Goal: Check status

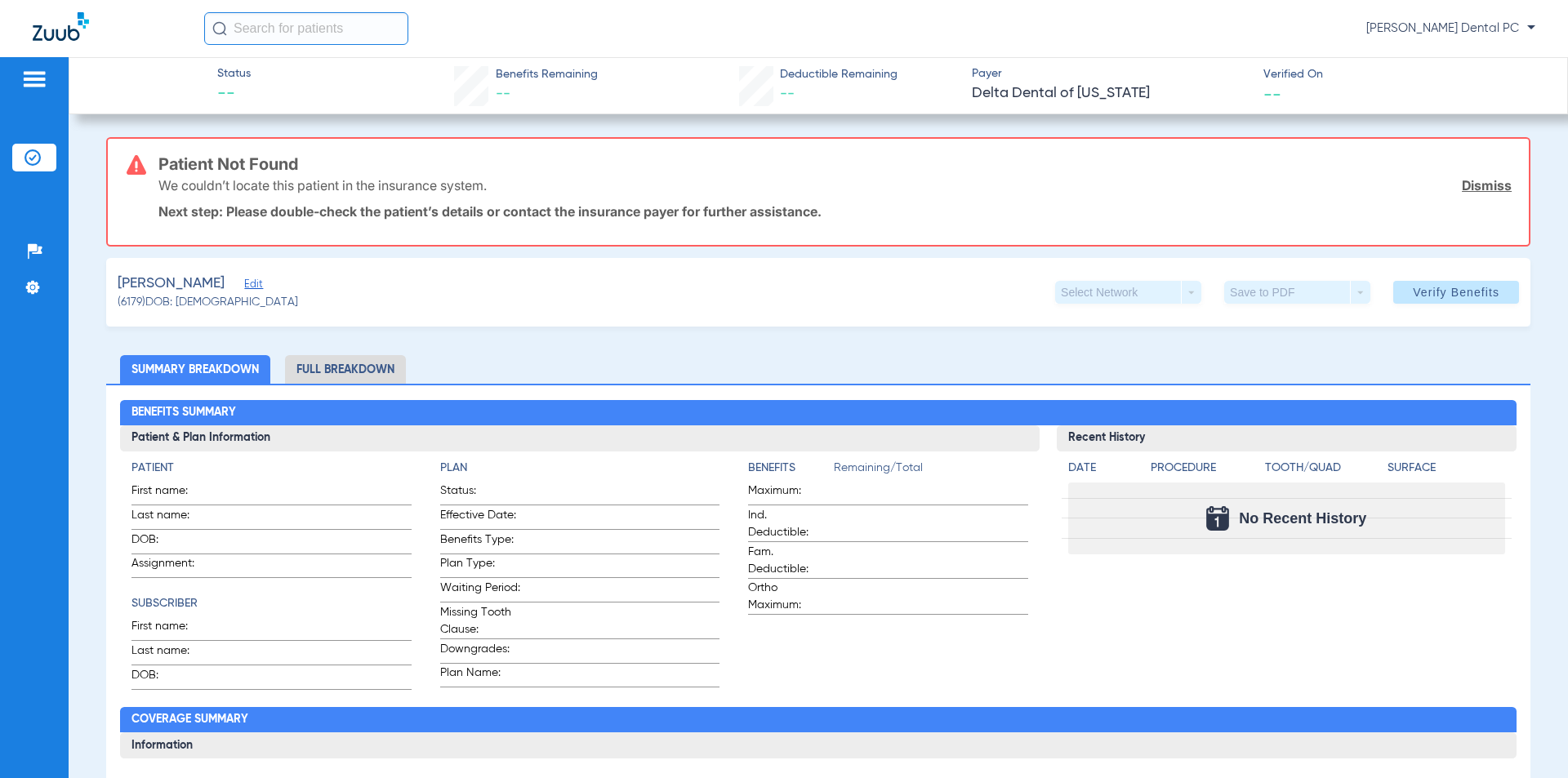
click at [33, 156] on img at bounding box center [32, 157] width 16 height 16
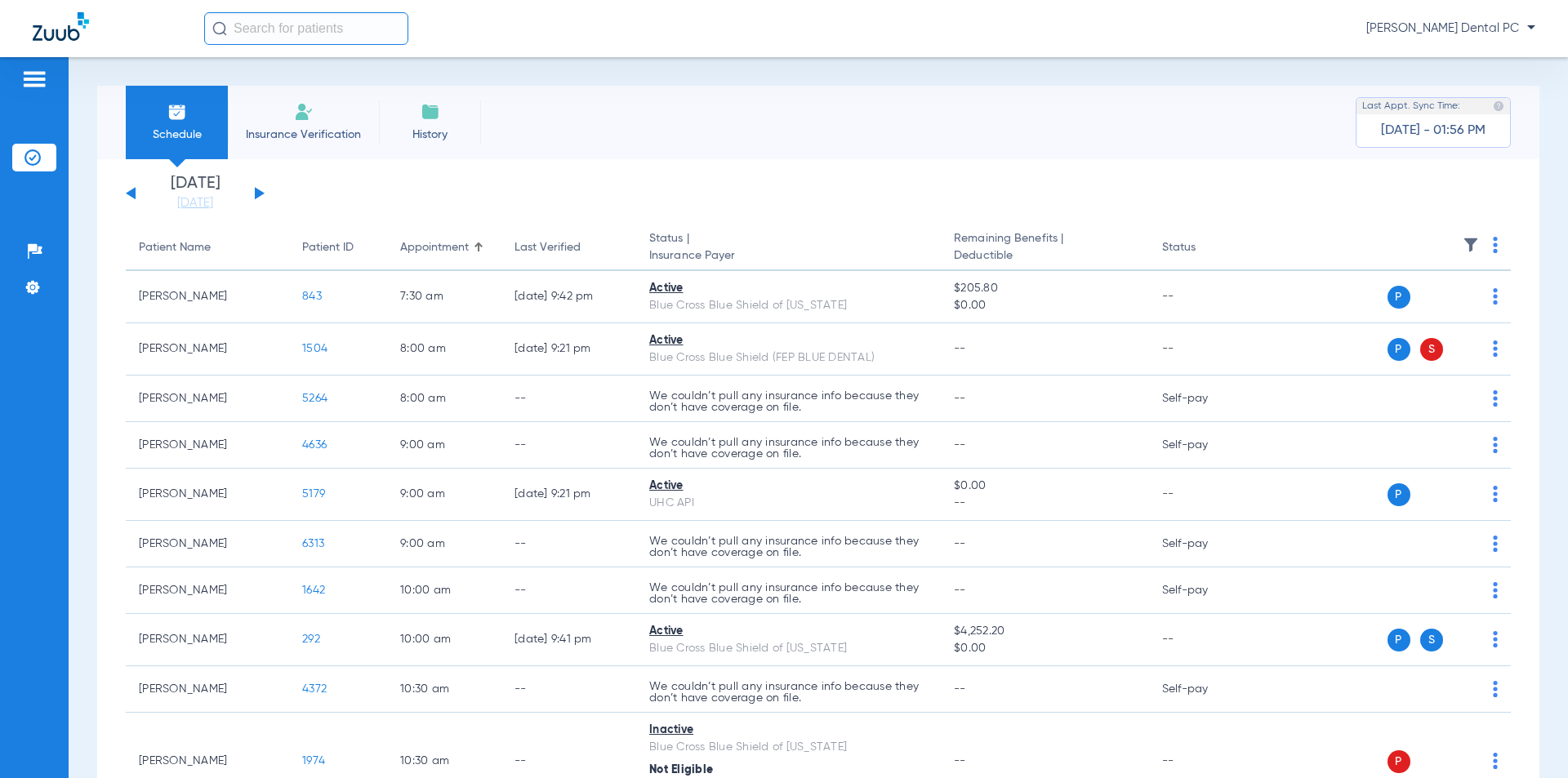
click at [252, 198] on div "Tuesday 06-17-2025 Wednesday 06-18-2025 Thursday 06-19-2025 Friday 06-20-2025 S…" at bounding box center [195, 193] width 138 height 36
click at [261, 194] on button at bounding box center [259, 193] width 10 height 13
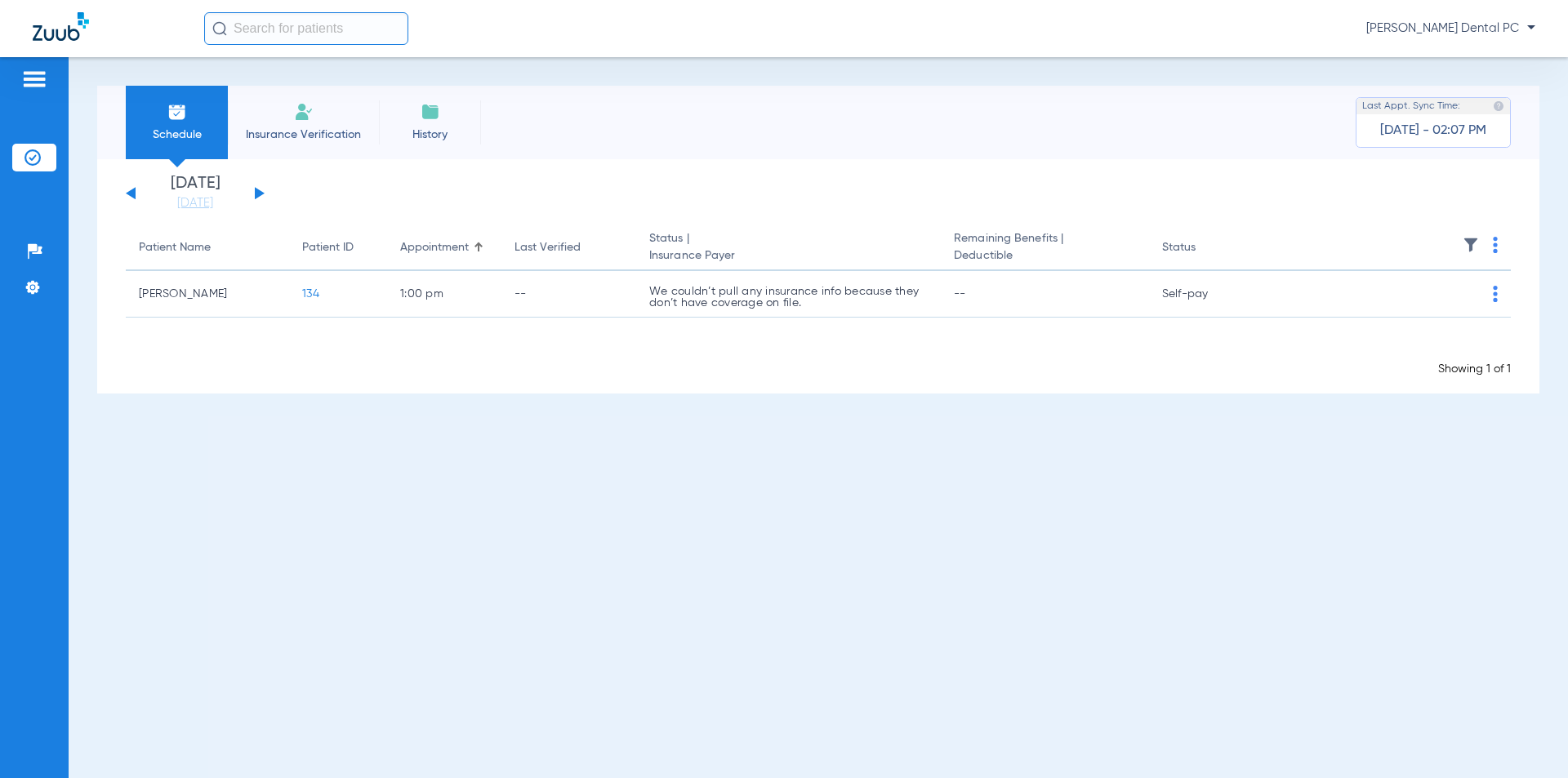
click at [256, 197] on button at bounding box center [259, 193] width 10 height 13
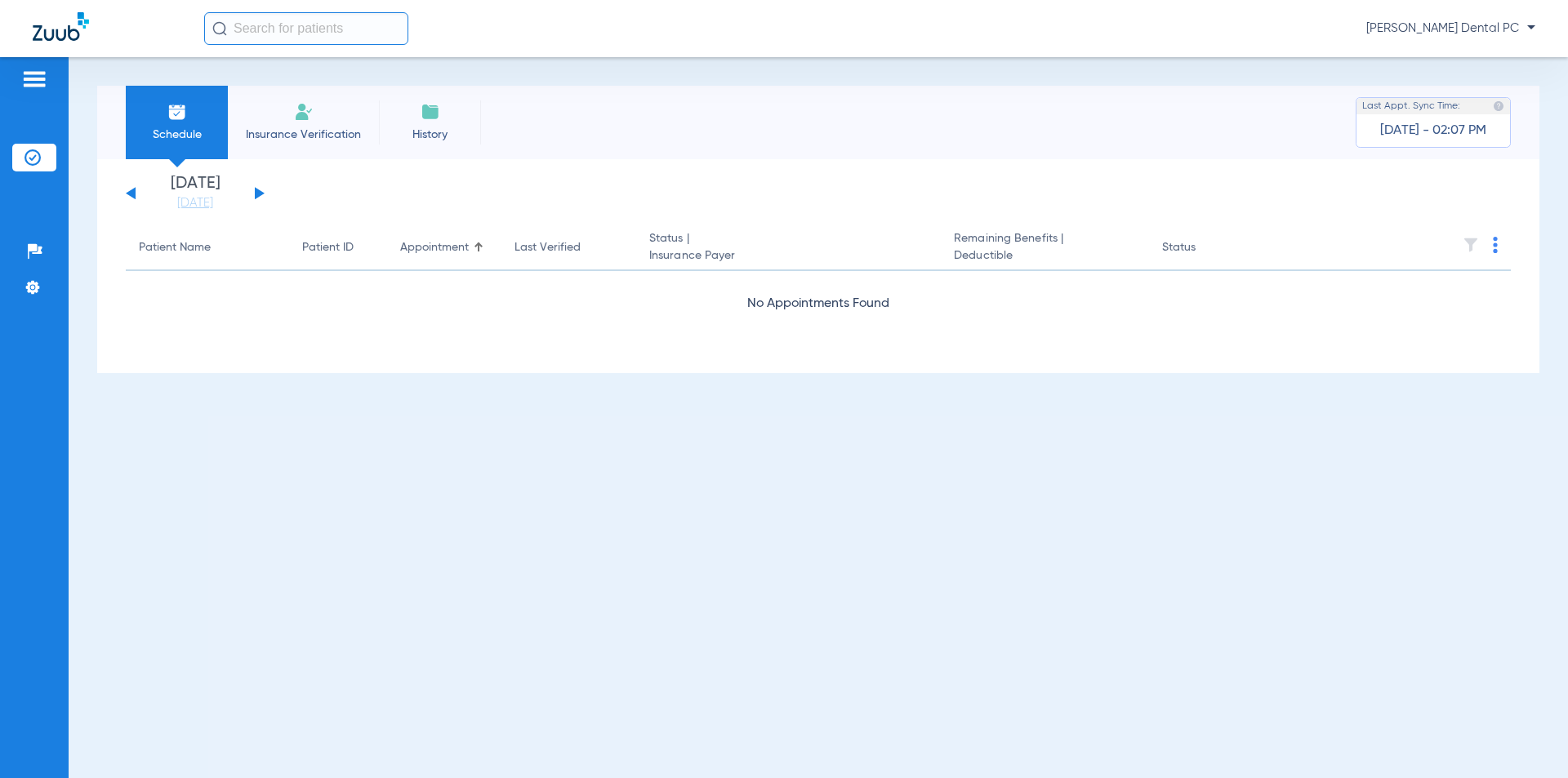
click at [256, 197] on button at bounding box center [259, 193] width 10 height 13
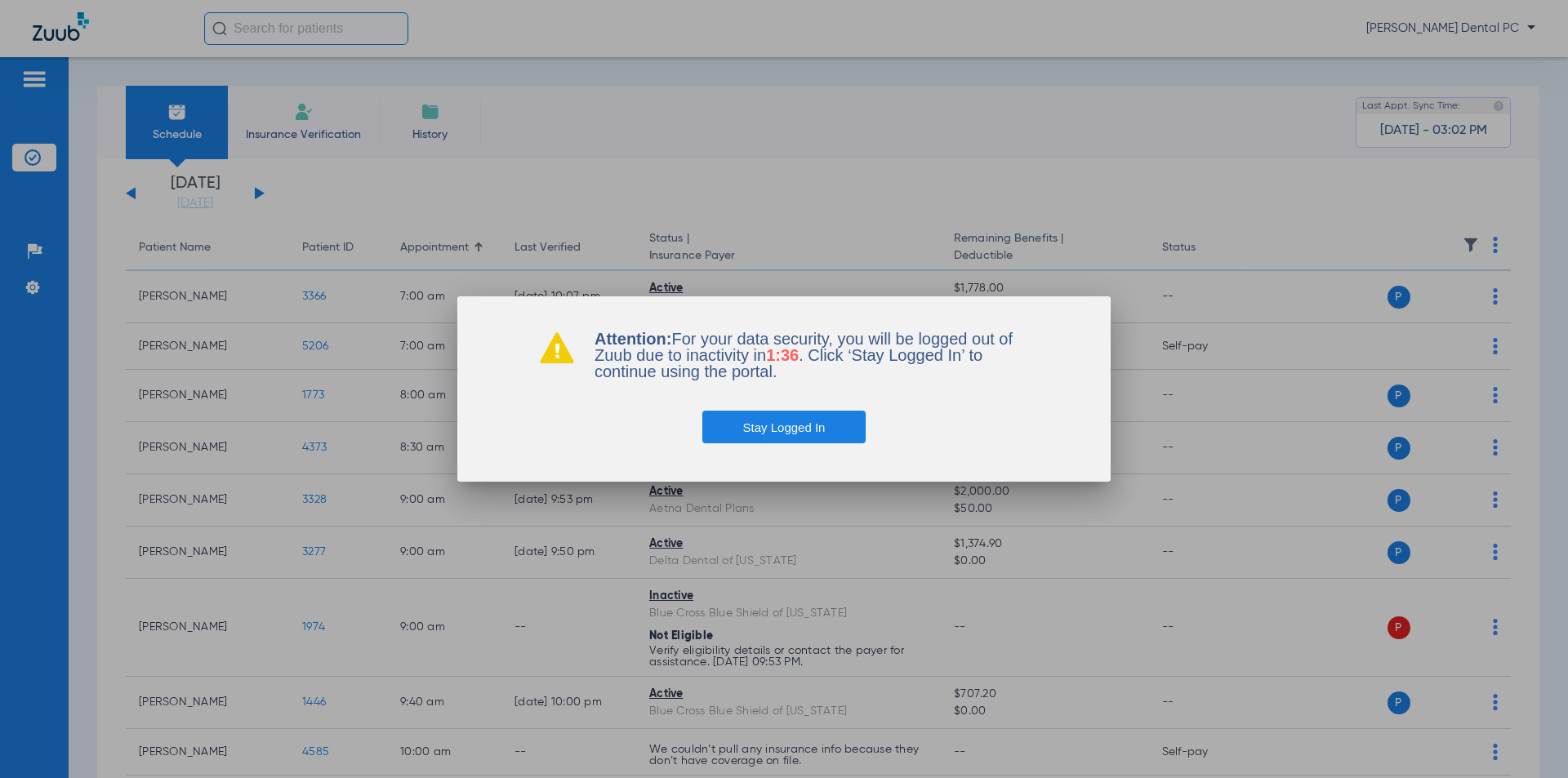
click at [792, 432] on button "Stay Logged In" at bounding box center [784, 427] width 164 height 33
